Goal: Task Accomplishment & Management: Manage account settings

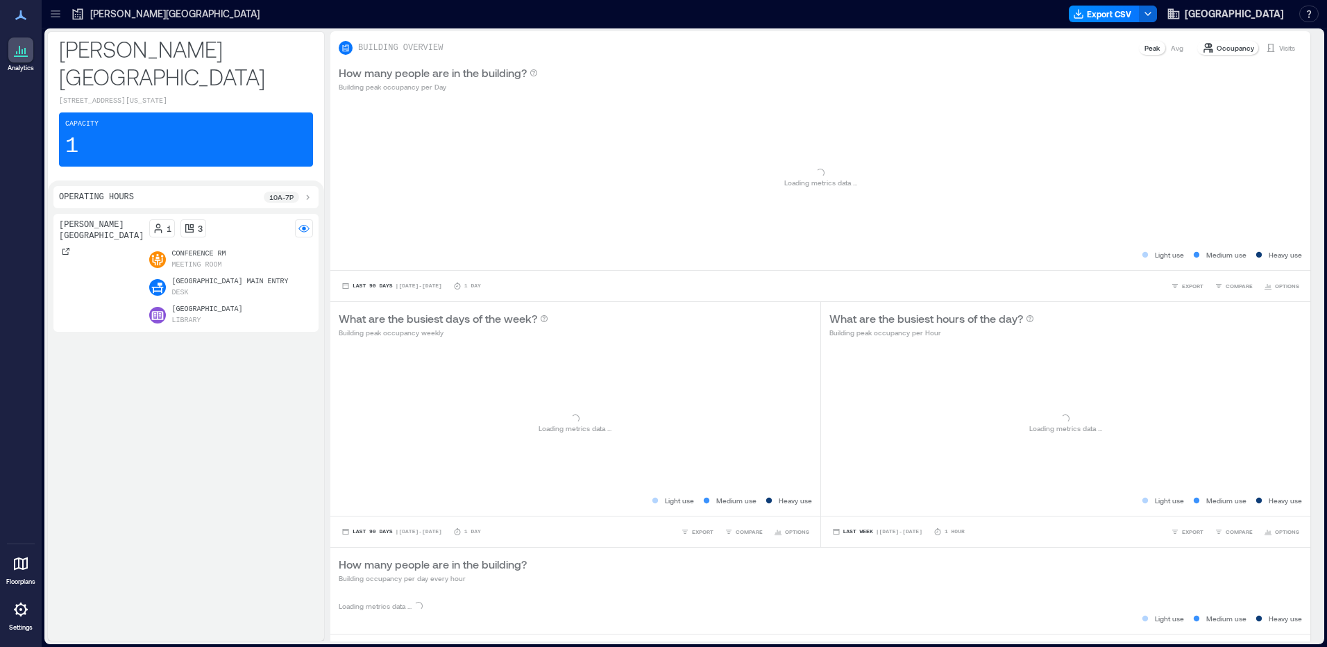
click at [19, 26] on div at bounding box center [20, 15] width 25 height 25
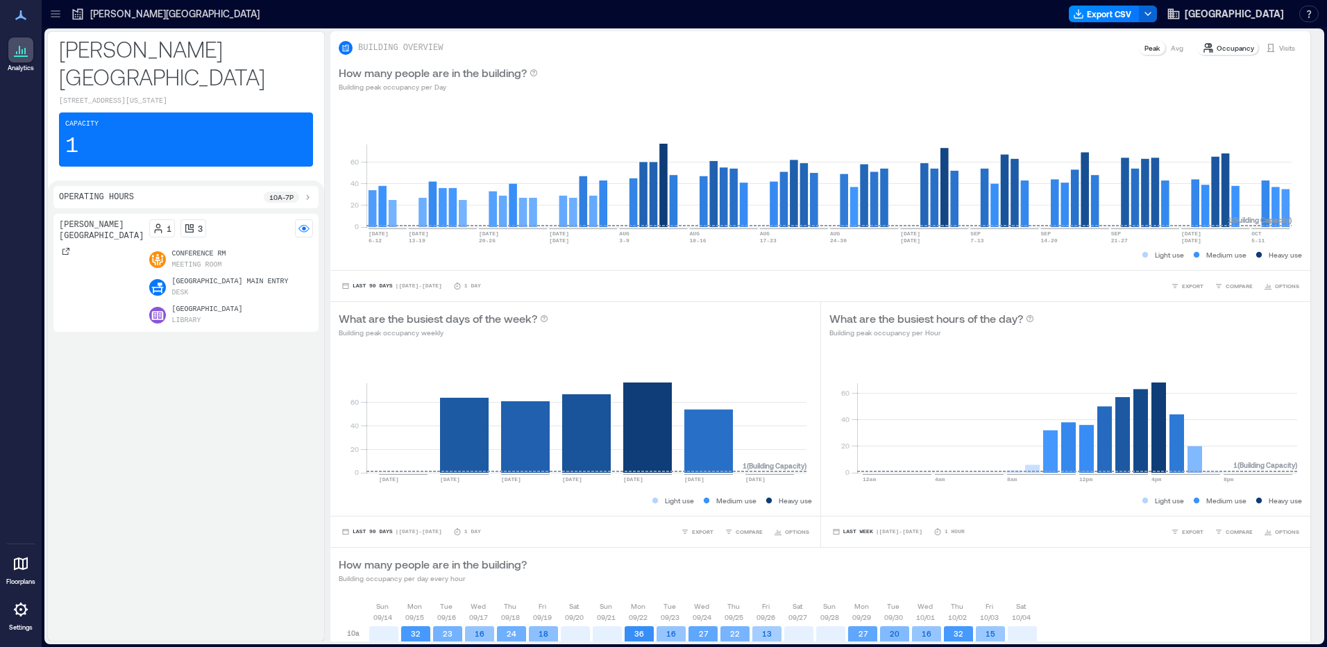
click at [20, 611] on icon at bounding box center [20, 609] width 17 height 17
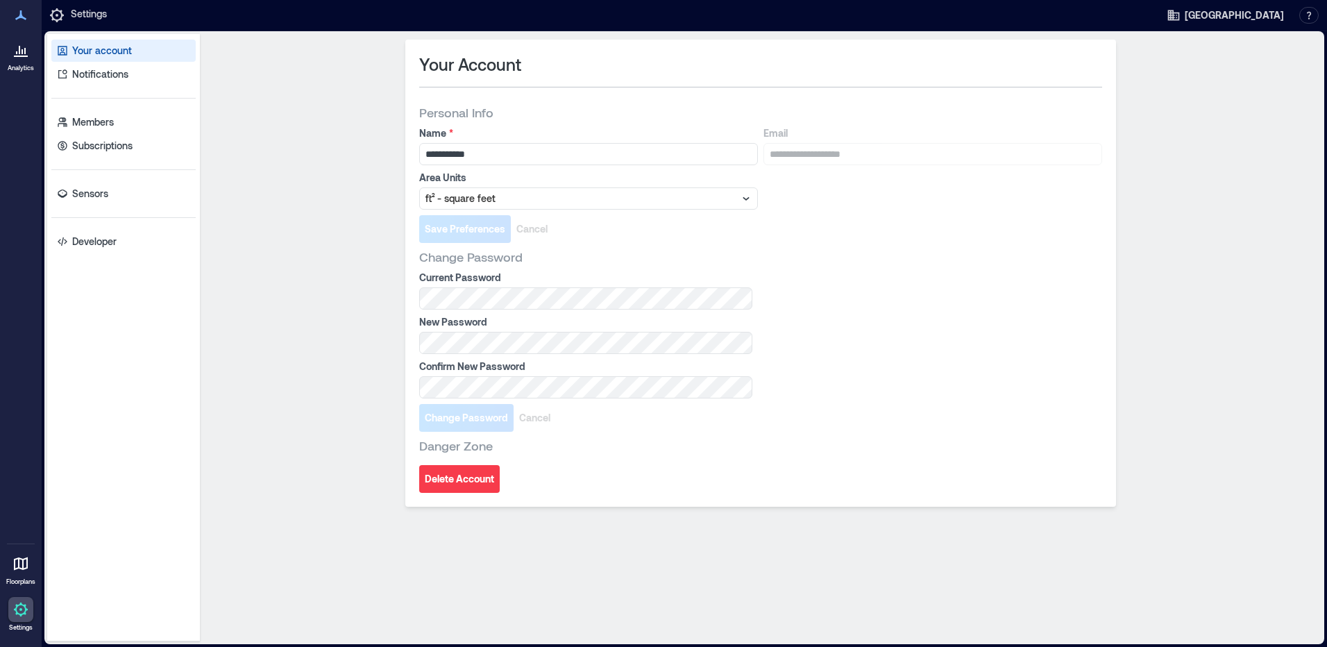
click at [117, 205] on div "Your account Notifications Members Subscriptions Sensors Developer" at bounding box center [123, 337] width 153 height 607
click at [126, 189] on link "Sensors" at bounding box center [123, 194] width 144 height 22
